Goal: Task Accomplishment & Management: Manage account settings

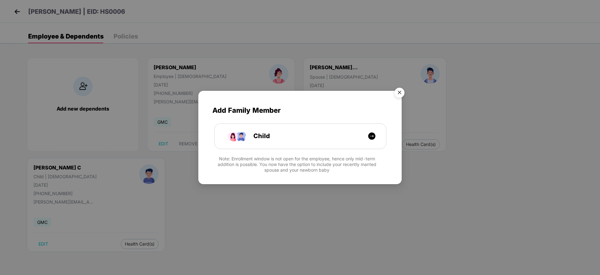
click at [399, 91] on img "Close" at bounding box center [400, 94] width 18 height 18
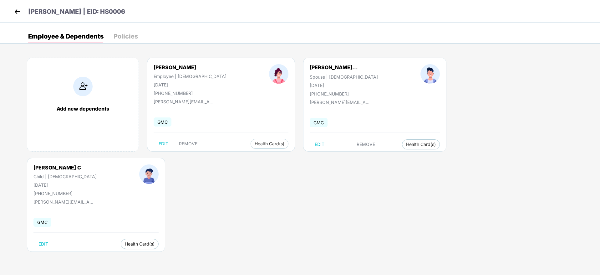
click at [15, 14] on img at bounding box center [17, 11] width 9 height 9
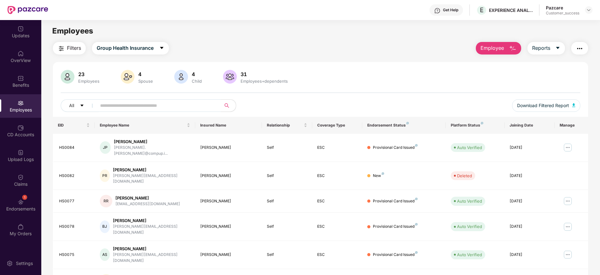
click at [149, 103] on input "text" at bounding box center [156, 105] width 112 height 9
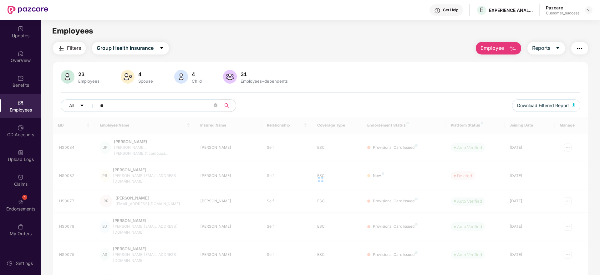
type input "*"
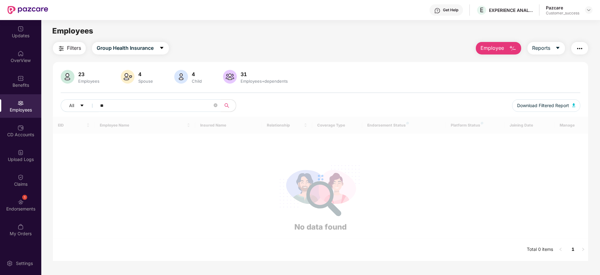
type input "*"
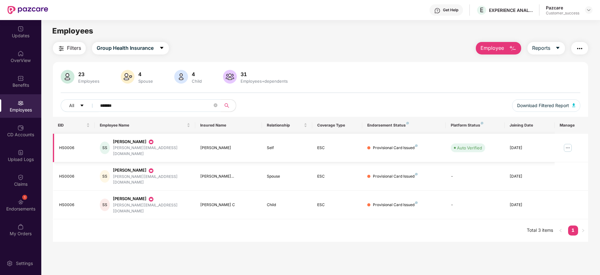
type input "*******"
click at [566, 143] on img at bounding box center [568, 148] width 10 height 10
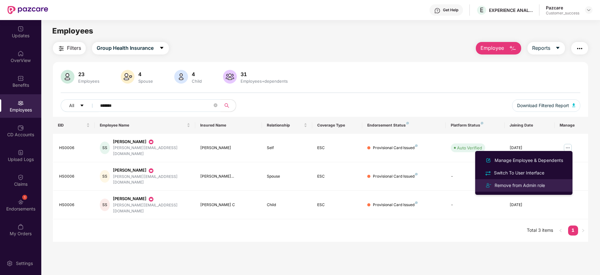
click at [543, 184] on div "Remove from Admin role" at bounding box center [520, 185] width 53 height 7
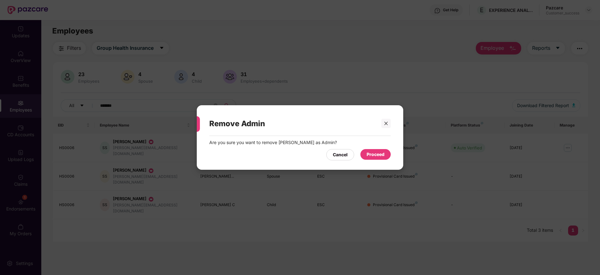
click at [387, 157] on div "Proceed" at bounding box center [376, 154] width 30 height 11
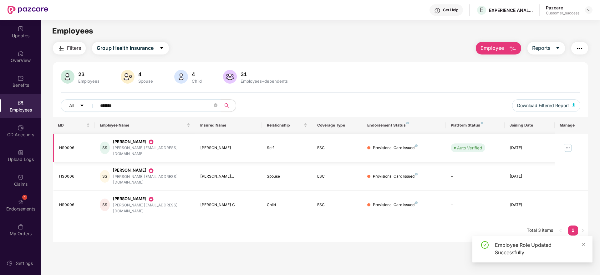
click at [570, 143] on img at bounding box center [568, 148] width 10 height 10
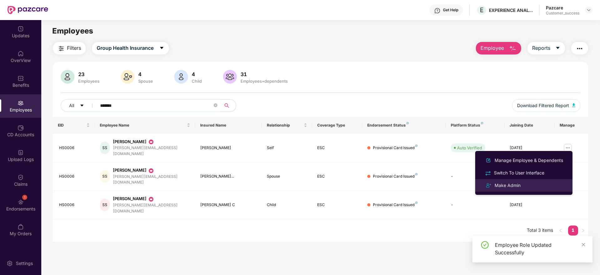
click at [518, 182] on div "Make Admin" at bounding box center [508, 185] width 28 height 7
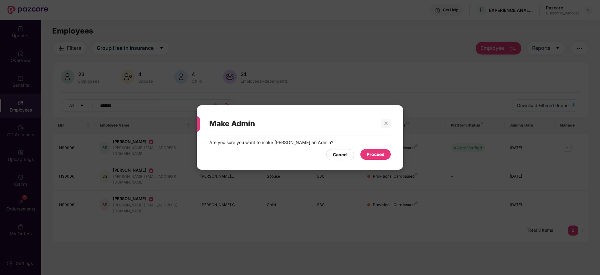
click at [390, 156] on div "Proceed" at bounding box center [376, 154] width 30 height 11
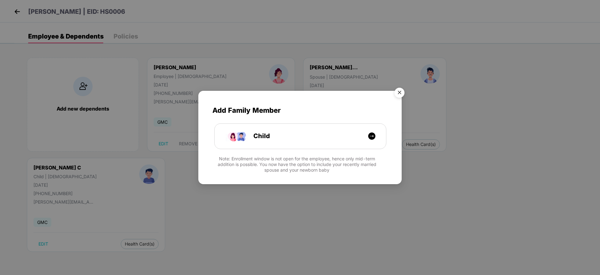
click at [397, 91] on img "Close" at bounding box center [400, 94] width 18 height 18
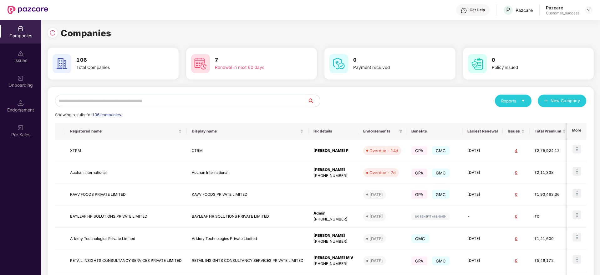
click at [20, 92] on div "Onboarding" at bounding box center [20, 81] width 41 height 23
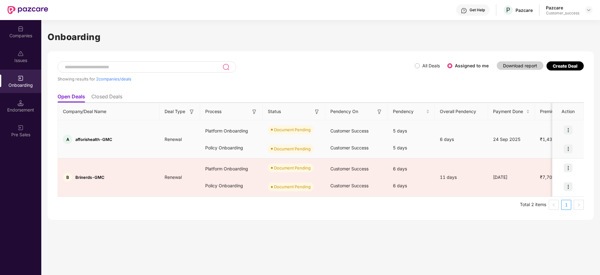
click at [569, 128] on img at bounding box center [568, 130] width 9 height 9
click at [558, 149] on span "Upload Documents" at bounding box center [540, 145] width 52 height 7
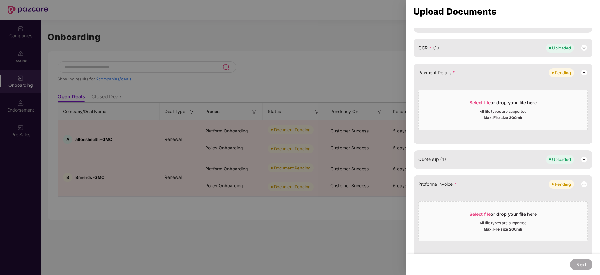
scroll to position [197, 0]
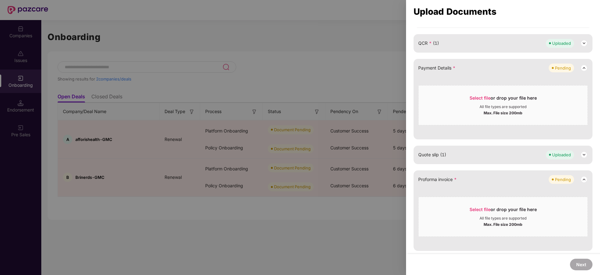
click at [99, 42] on div at bounding box center [300, 137] width 600 height 275
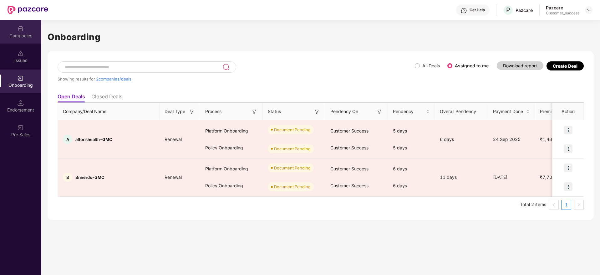
click at [13, 33] on div "Companies" at bounding box center [20, 36] width 41 height 6
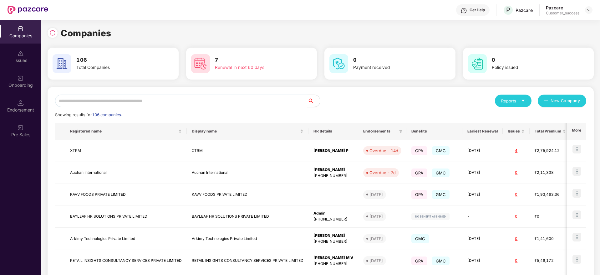
click at [85, 98] on input "text" at bounding box center [181, 101] width 253 height 13
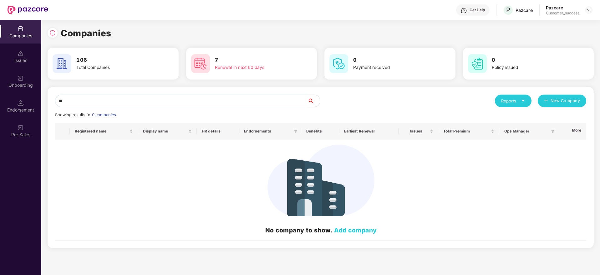
type input "*"
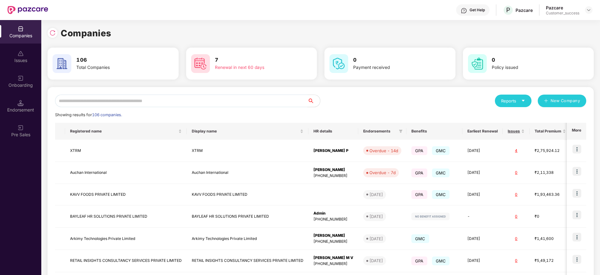
click at [102, 101] on input "text" at bounding box center [181, 101] width 253 height 13
click at [89, 97] on input "text" at bounding box center [181, 101] width 253 height 13
